Goal: Task Accomplishment & Management: Use online tool/utility

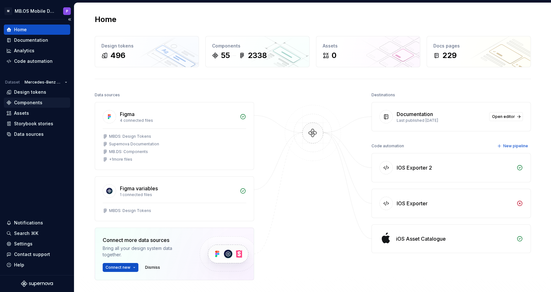
click at [32, 103] on div "Components" at bounding box center [28, 102] width 28 height 6
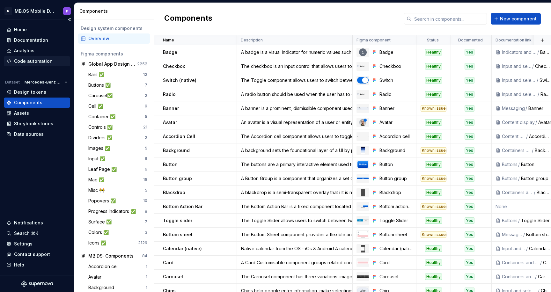
click at [37, 58] on div "Code automation" at bounding box center [33, 61] width 39 height 6
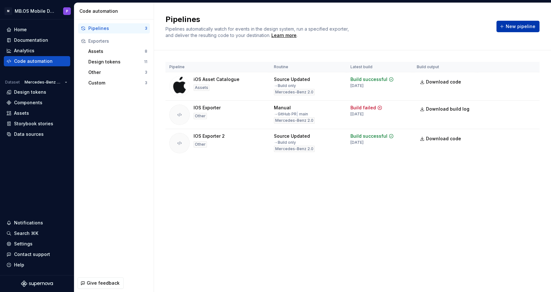
click at [521, 24] on span "New pipeline" at bounding box center [521, 26] width 30 height 6
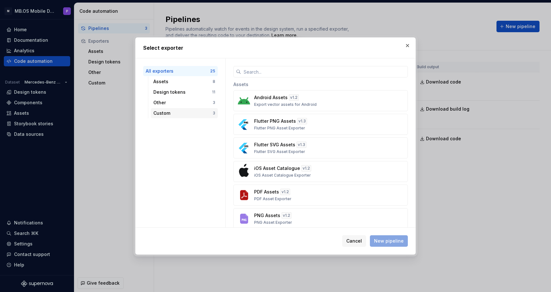
click at [208, 113] on div "Custom" at bounding box center [182, 113] width 59 height 6
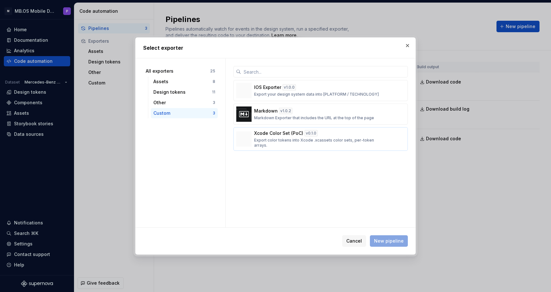
click at [289, 140] on p "Export color tokens into Xcode .xcassets color sets, per-token arrays." at bounding box center [318, 143] width 129 height 10
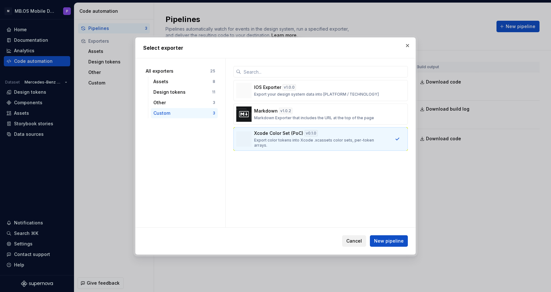
click at [357, 239] on span "Cancel" at bounding box center [354, 241] width 16 height 6
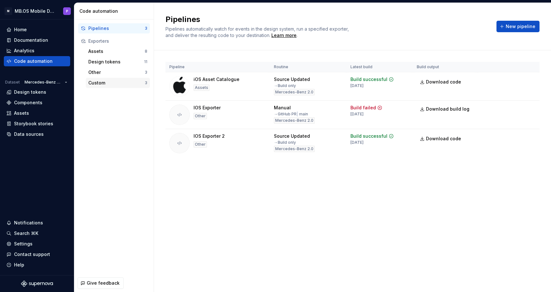
click at [111, 82] on div "Custom" at bounding box center [116, 83] width 56 height 6
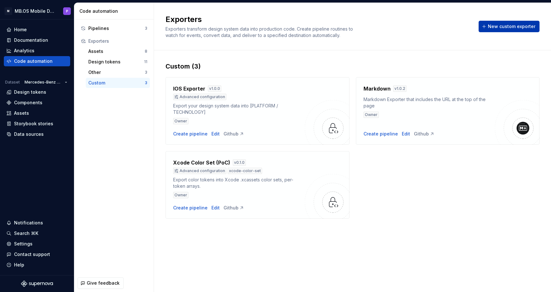
click at [493, 27] on span "New custom exporter" at bounding box center [511, 26] width 47 height 6
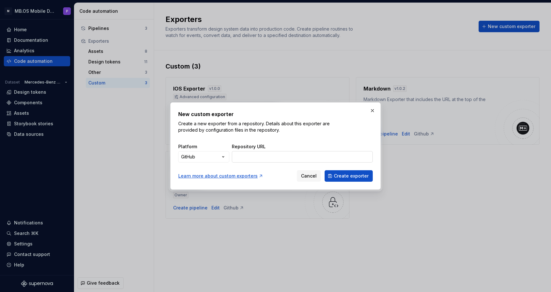
click at [280, 157] on input "Repository URL" at bounding box center [302, 156] width 141 height 11
click at [242, 159] on input "Repository URL" at bounding box center [302, 156] width 141 height 11
paste input "[URL][DOMAIN_NAME][PERSON_NAME]"
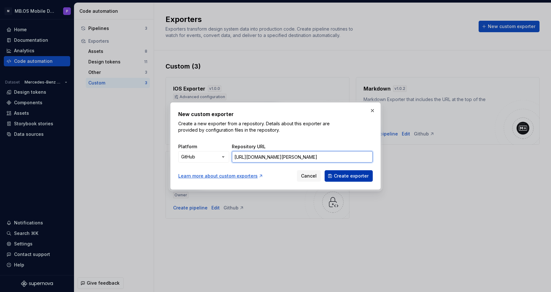
type input "[URL][DOMAIN_NAME][PERSON_NAME]"
click at [358, 178] on span "Create exporter" at bounding box center [351, 176] width 35 height 6
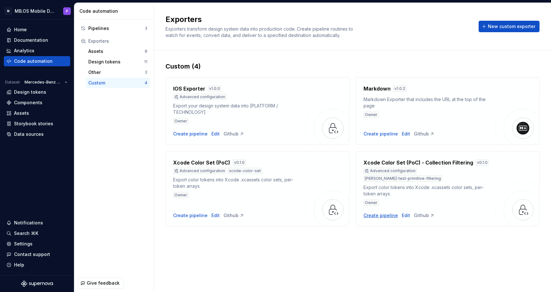
click at [385, 212] on div "Create pipeline" at bounding box center [380, 215] width 34 height 6
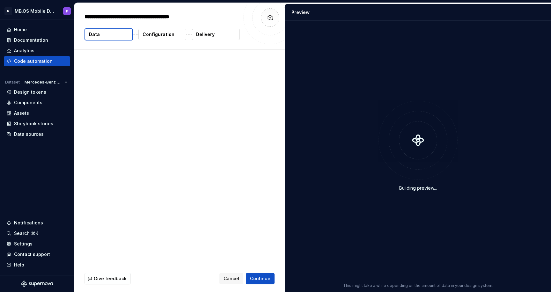
type textarea "*"
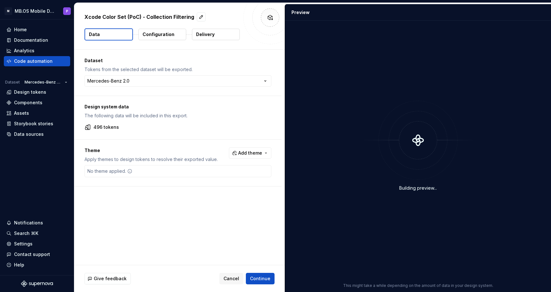
click at [149, 34] on p "Configuration" at bounding box center [158, 34] width 32 height 6
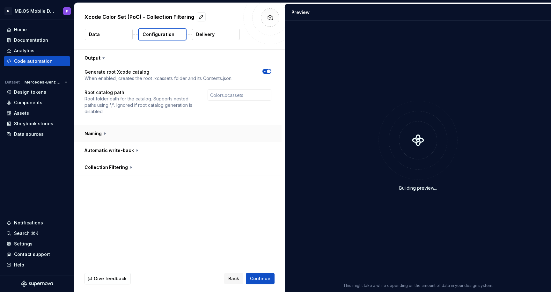
click at [101, 135] on button "button" at bounding box center [177, 133] width 207 height 17
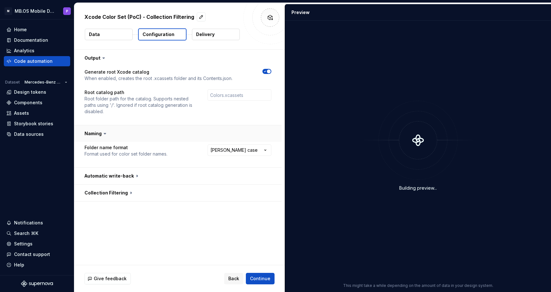
click at [102, 135] on icon at bounding box center [105, 133] width 6 height 6
click at [131, 174] on button "button" at bounding box center [177, 176] width 207 height 17
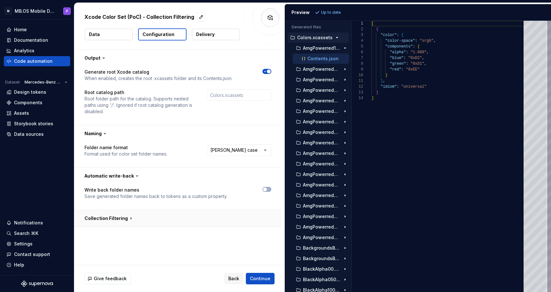
click at [126, 214] on button "button" at bounding box center [177, 218] width 207 height 17
click at [267, 230] on icon "button" at bounding box center [264, 232] width 5 height 4
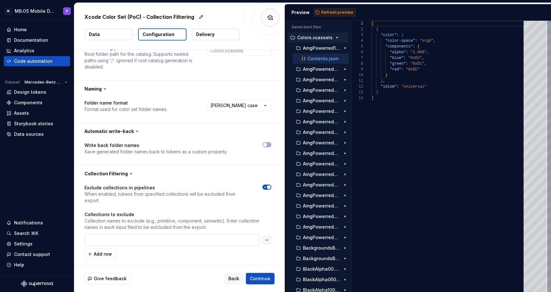
scroll to position [44, 0]
click at [134, 235] on input "text" at bounding box center [171, 240] width 175 height 11
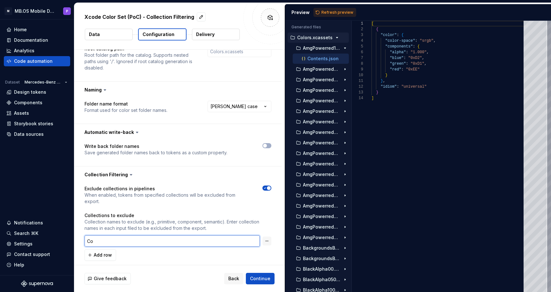
type input "C"
type input "Primitves"
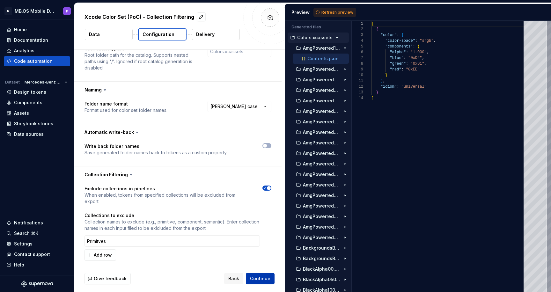
click at [261, 281] on span "Continue" at bounding box center [260, 278] width 20 height 6
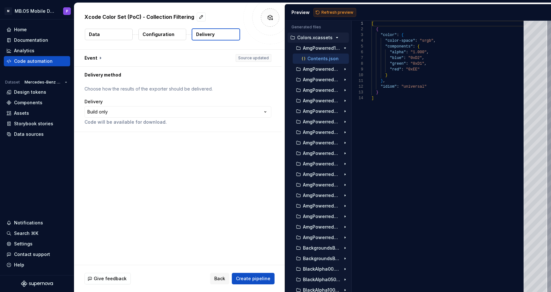
click at [335, 12] on span "Refresh preview" at bounding box center [337, 12] width 32 height 5
click at [159, 37] on p "Configuration" at bounding box center [158, 34] width 32 height 6
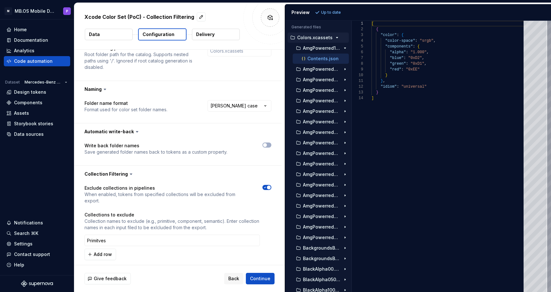
scroll to position [44, 0]
click at [99, 235] on input "Primitves" at bounding box center [171, 240] width 175 height 11
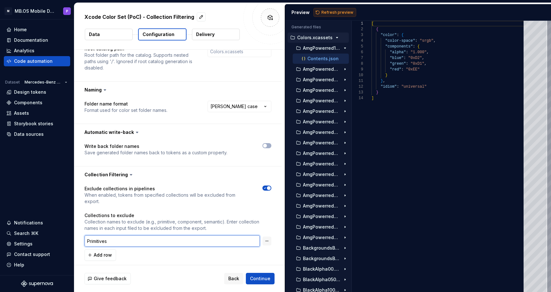
type input "Primitives"
click at [326, 11] on span "Refresh preview" at bounding box center [337, 12] width 32 height 5
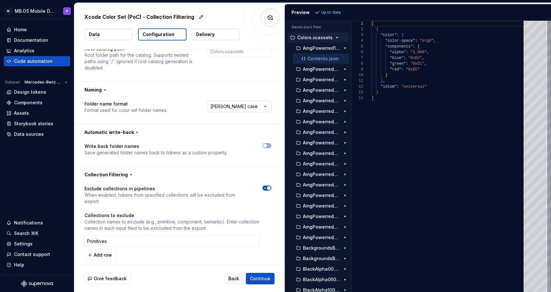
scroll to position [0, 0]
click at [120, 33] on button "Data" at bounding box center [109, 34] width 48 height 11
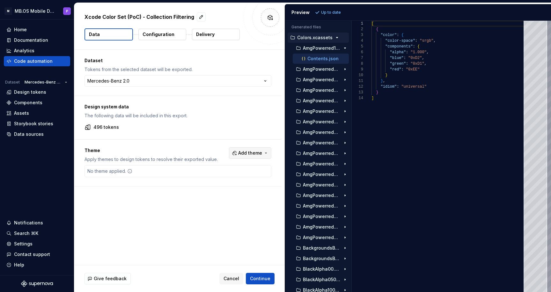
click at [270, 151] on button "Add theme" at bounding box center [250, 152] width 42 height 11
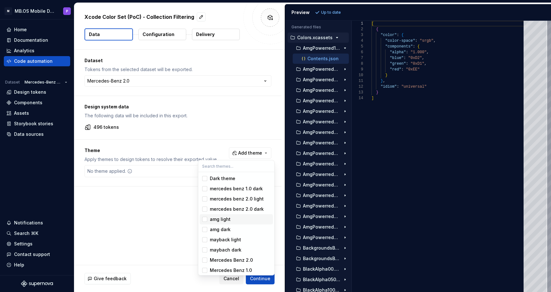
click at [206, 220] on div "Suggestions" at bounding box center [204, 219] width 5 height 5
click at [204, 228] on div "Suggestions" at bounding box center [204, 229] width 5 height 5
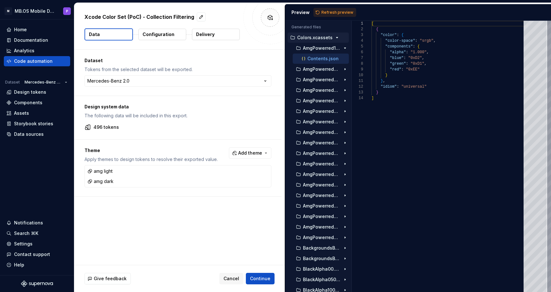
click at [269, 278] on html "**********" at bounding box center [275, 146] width 551 height 292
click at [266, 281] on span "Continue" at bounding box center [260, 278] width 20 height 6
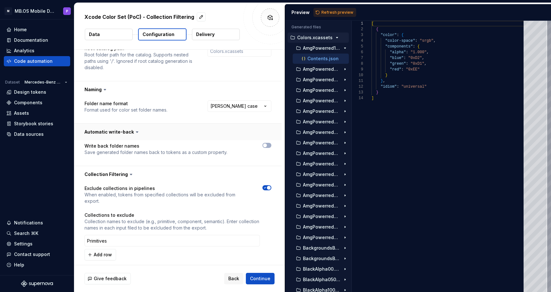
scroll to position [44, 0]
click at [334, 11] on span "Refresh preview" at bounding box center [337, 12] width 32 height 5
type textarea "**********"
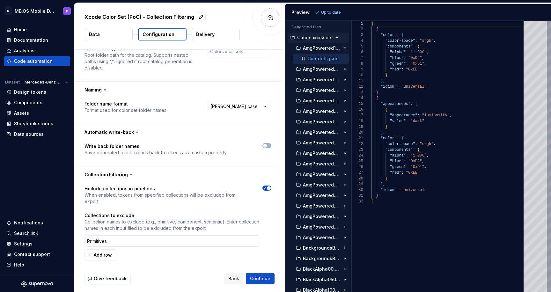
scroll to position [0, 0]
click at [271, 237] on button "button" at bounding box center [266, 241] width 9 height 9
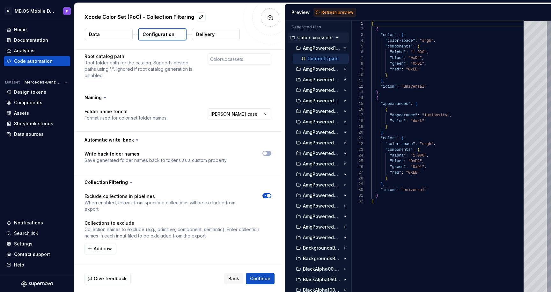
scroll to position [30, 0]
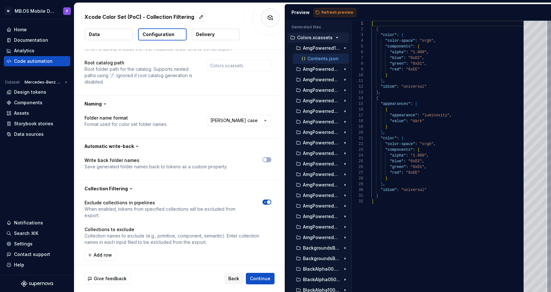
click at [337, 11] on span "Refresh preview" at bounding box center [337, 12] width 32 height 5
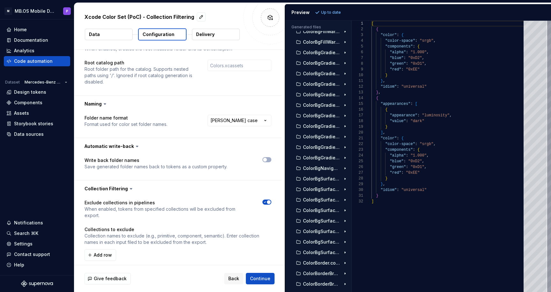
scroll to position [738, 0]
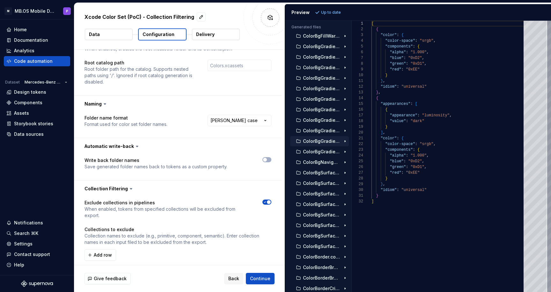
click at [323, 142] on p "ColorBgGradientWhite0.colorset" at bounding box center [322, 141] width 38 height 5
click at [41, 93] on div "Design tokens" at bounding box center [30, 92] width 32 height 6
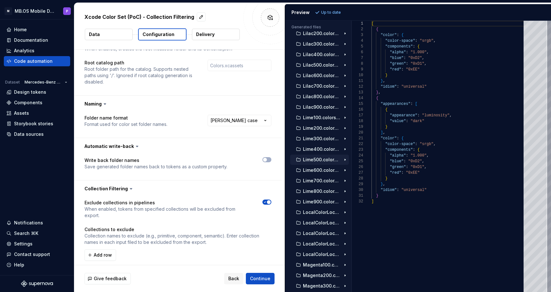
scroll to position [2035, 0]
click at [96, 252] on span "Add row" at bounding box center [103, 255] width 18 height 6
type input "Lime"
click at [339, 11] on span "Refresh preview" at bounding box center [337, 12] width 32 height 5
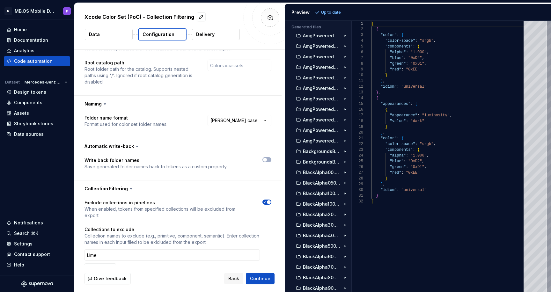
scroll to position [0, 0]
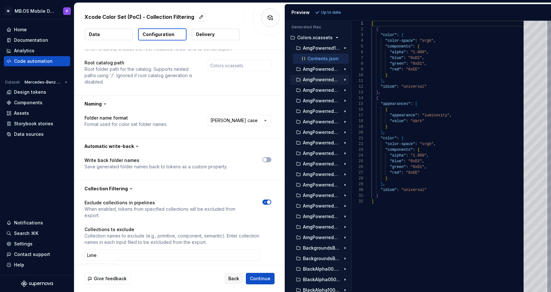
click at [314, 79] on p "AmgPowerred300.colorset" at bounding box center [322, 79] width 38 height 5
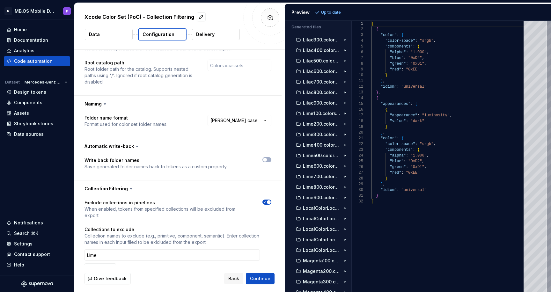
scroll to position [2022, 0]
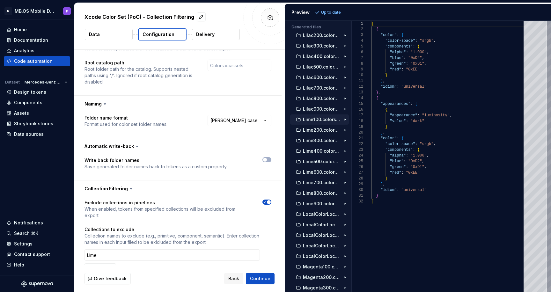
click at [319, 119] on p "Lime100.colorset" at bounding box center [322, 119] width 38 height 5
click at [318, 106] on p "Lilac900.colorset" at bounding box center [322, 108] width 38 height 5
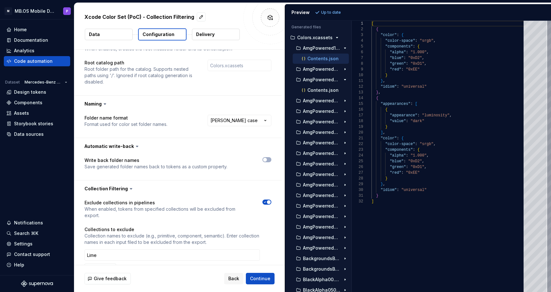
scroll to position [0, 0]
click at [322, 82] on button "AmgPowerred300.colorset" at bounding box center [319, 79] width 59 height 7
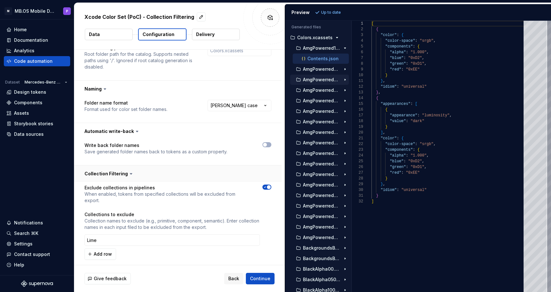
scroll to position [44, 0]
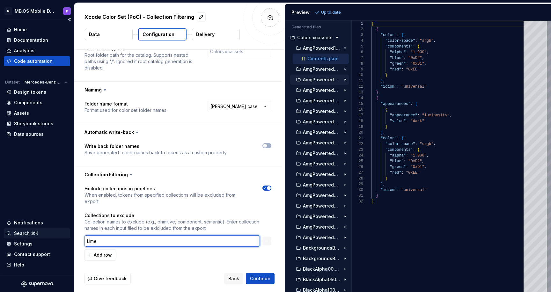
drag, startPoint x: 101, startPoint y: 237, endPoint x: 55, endPoint y: 237, distance: 45.9
click at [55, 237] on div "**********" at bounding box center [275, 146] width 551 height 292
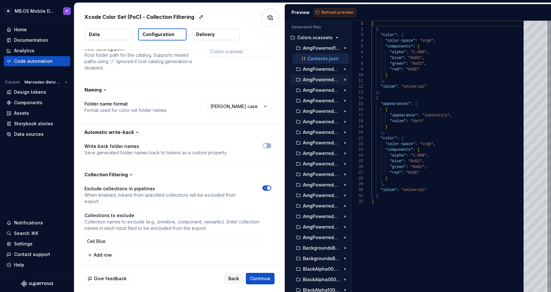
click at [335, 11] on span "Refresh preview" at bounding box center [337, 12] width 32 height 5
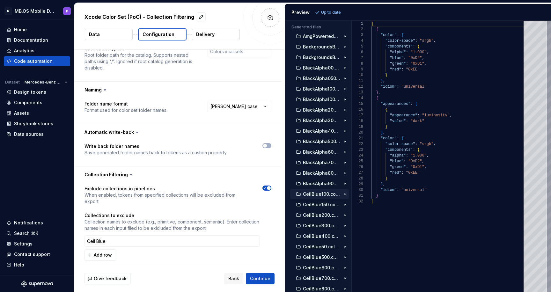
click at [313, 195] on p "CeilBlue100.colorset" at bounding box center [322, 194] width 38 height 5
click at [96, 235] on input "Ceil Blue" at bounding box center [171, 240] width 175 height 11
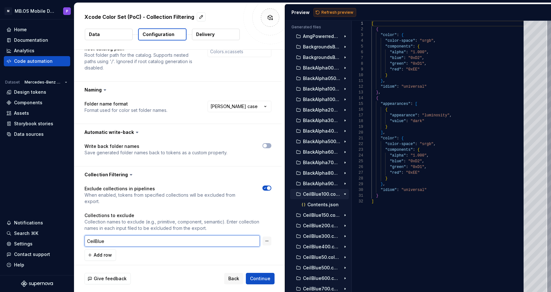
type input "CeilBlue"
click at [339, 11] on span "Refresh preview" at bounding box center [337, 12] width 32 height 5
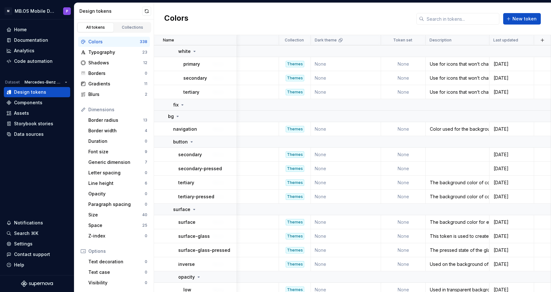
scroll to position [3433, 923]
